Goal: Task Accomplishment & Management: Complete application form

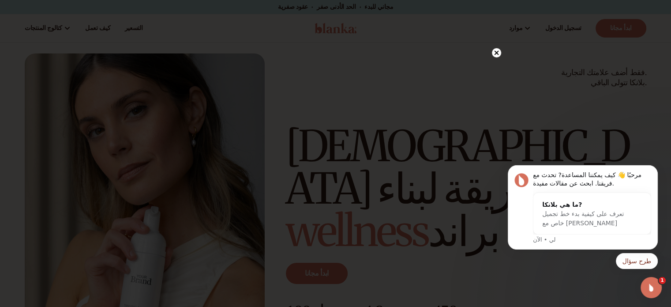
click at [492, 53] on circle at bounding box center [496, 52] width 9 height 9
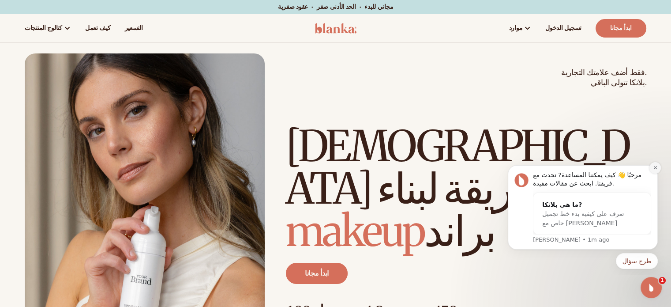
click at [655, 169] on icon "رفض الإخطار" at bounding box center [655, 167] width 3 height 3
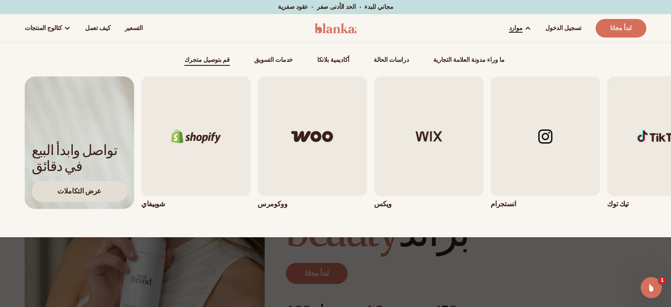
click at [107, 188] on div "عرض التكاملات" at bounding box center [79, 191] width 95 height 21
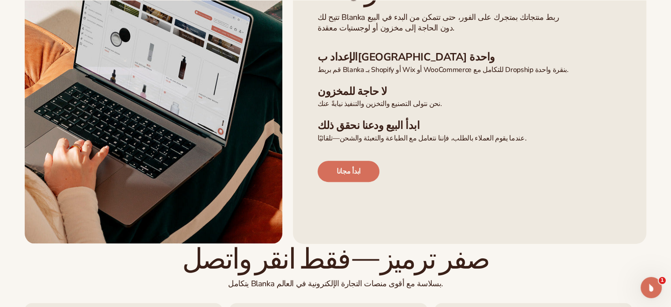
scroll to position [309, 0]
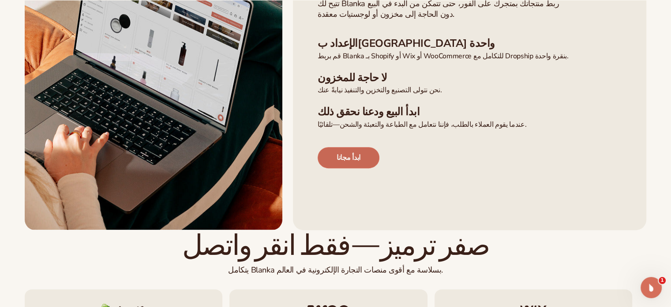
click at [355, 150] on link "ابدأ مجانا" at bounding box center [349, 157] width 62 height 21
